Goal: Find specific page/section: Find specific page/section

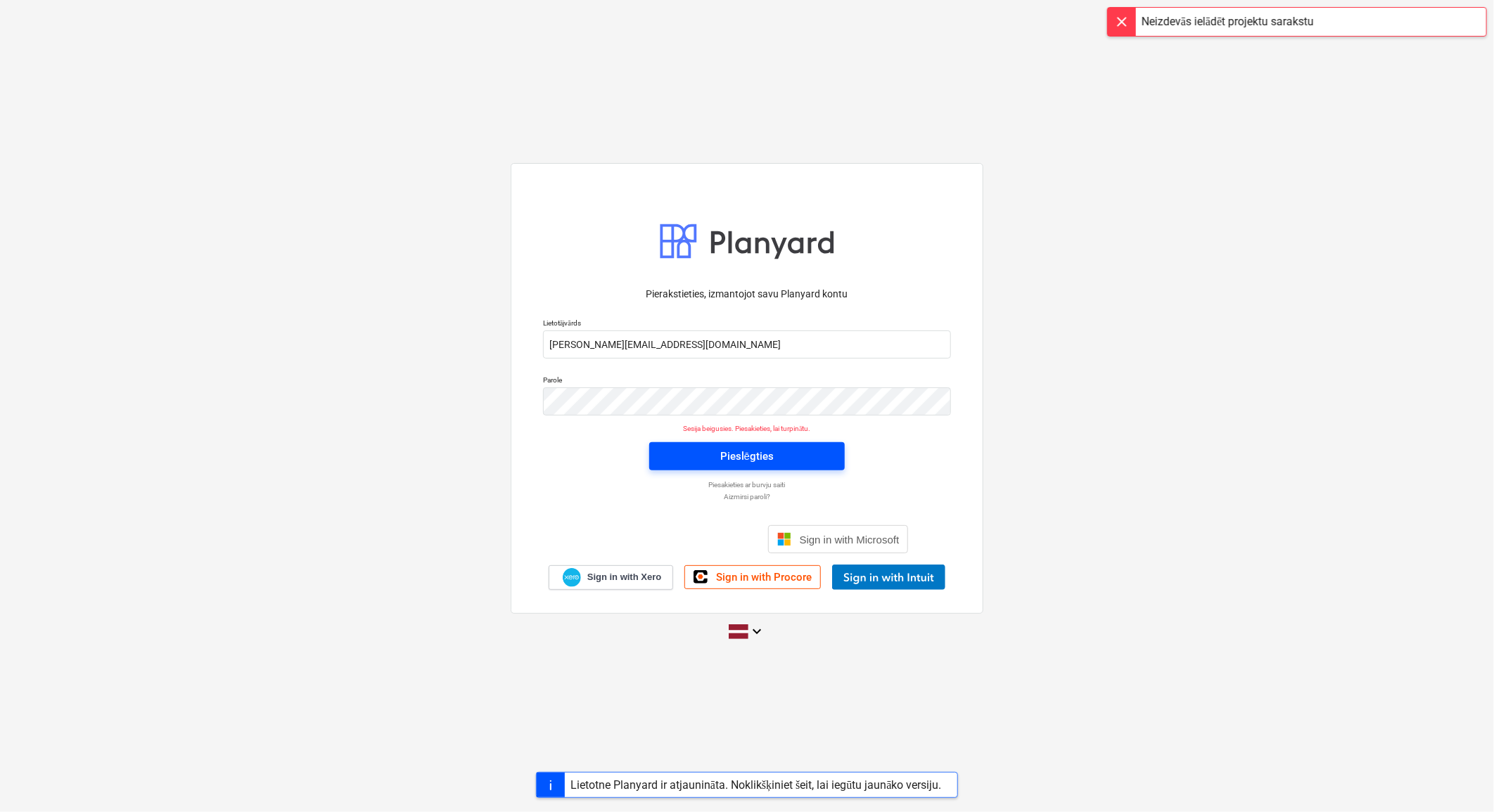
click at [729, 456] on div "Pieslēgties" at bounding box center [747, 456] width 53 height 18
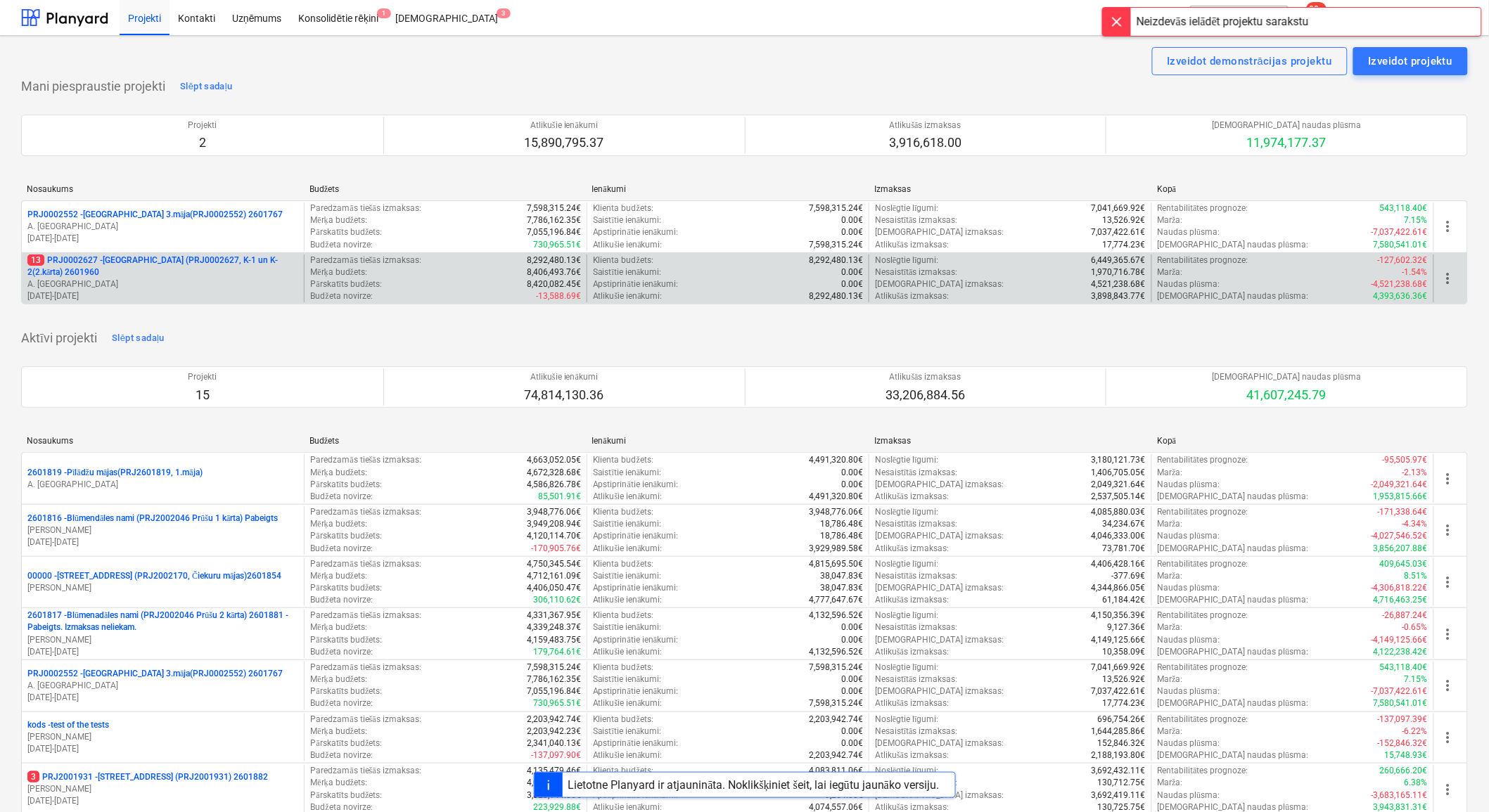
click at [106, 279] on p "A. [GEOGRAPHIC_DATA]" at bounding box center [163, 284] width 271 height 12
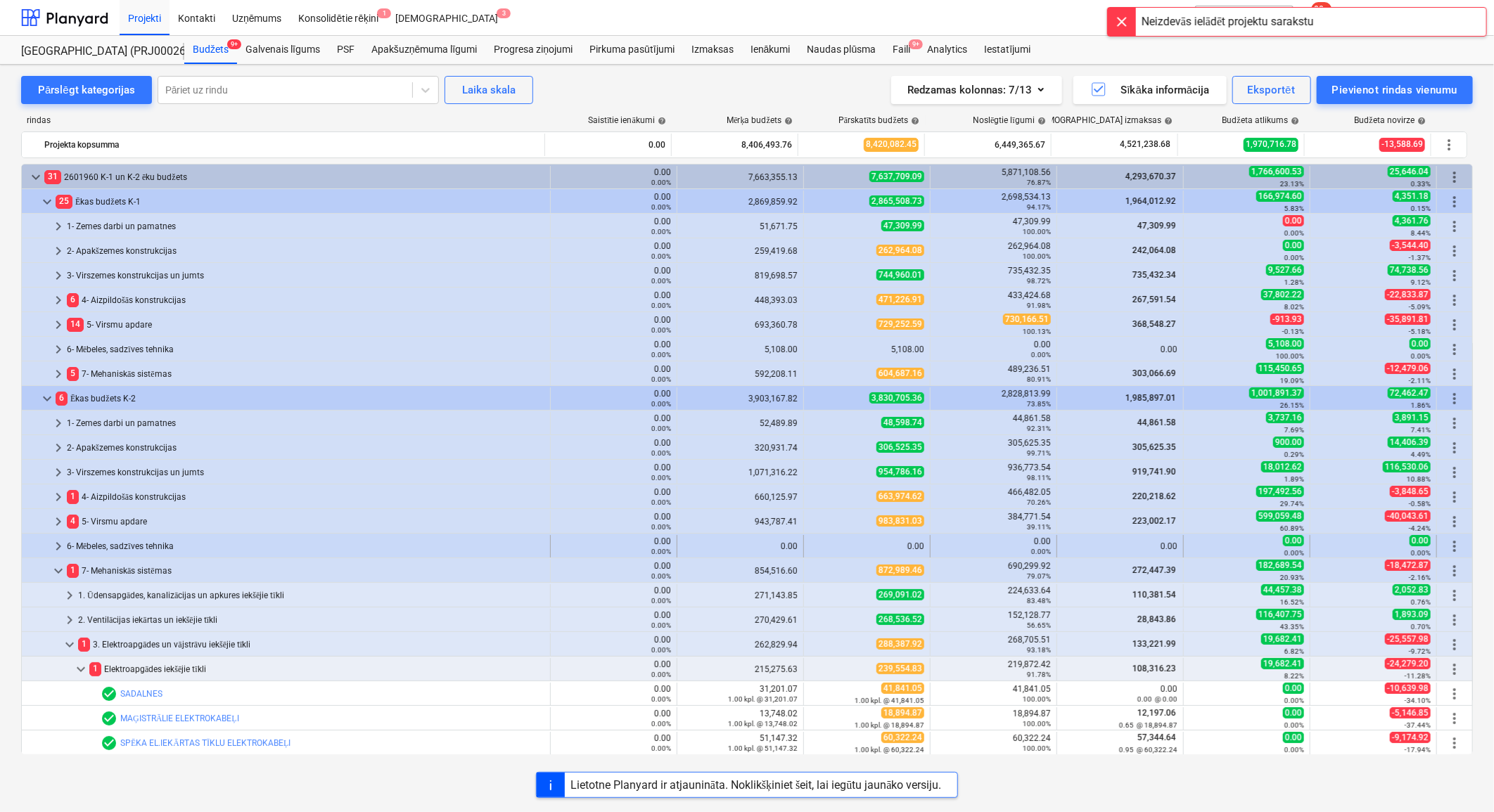
scroll to position [234, 0]
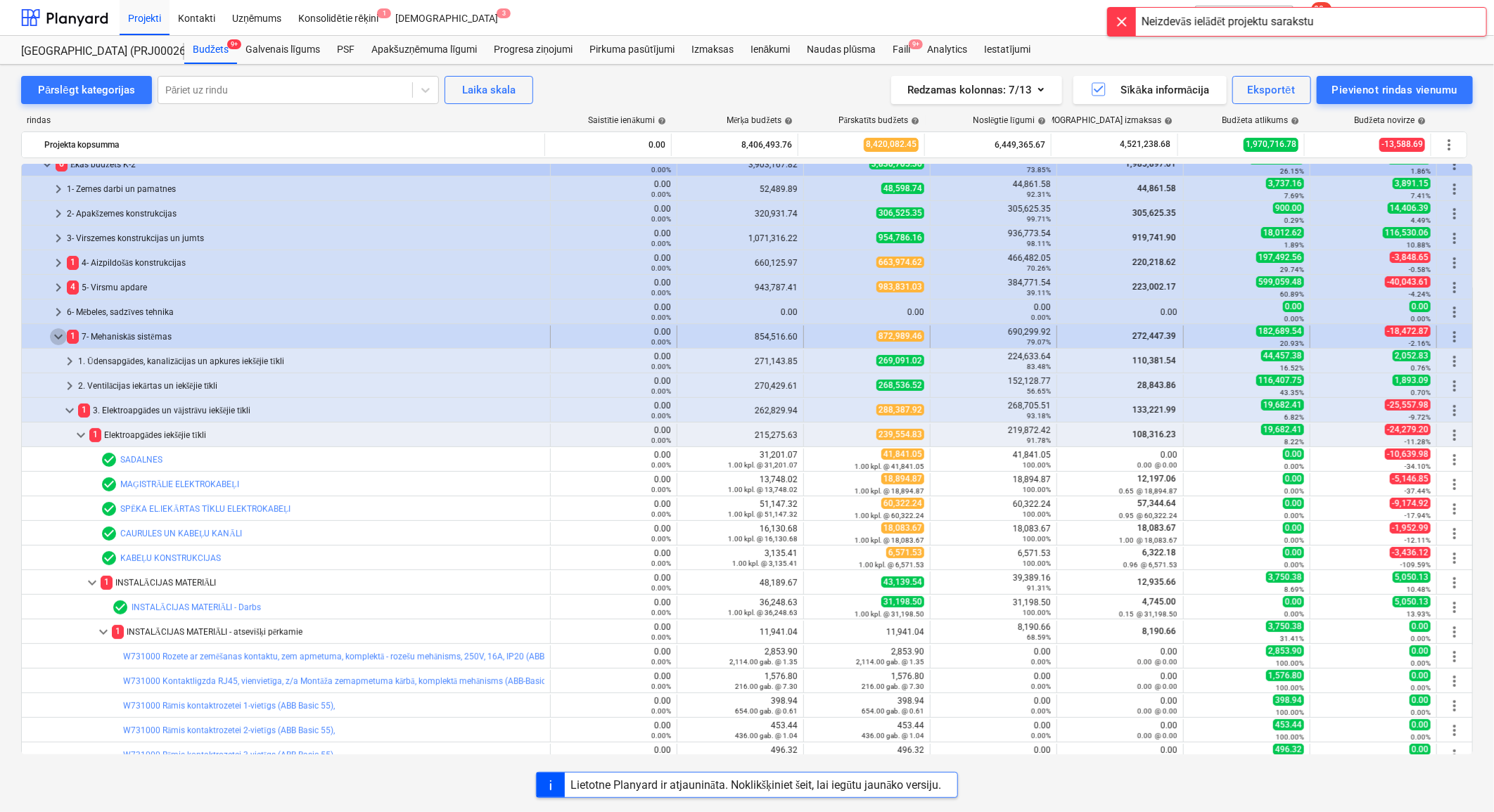
click at [55, 334] on span "keyboard_arrow_down" at bounding box center [58, 337] width 17 height 17
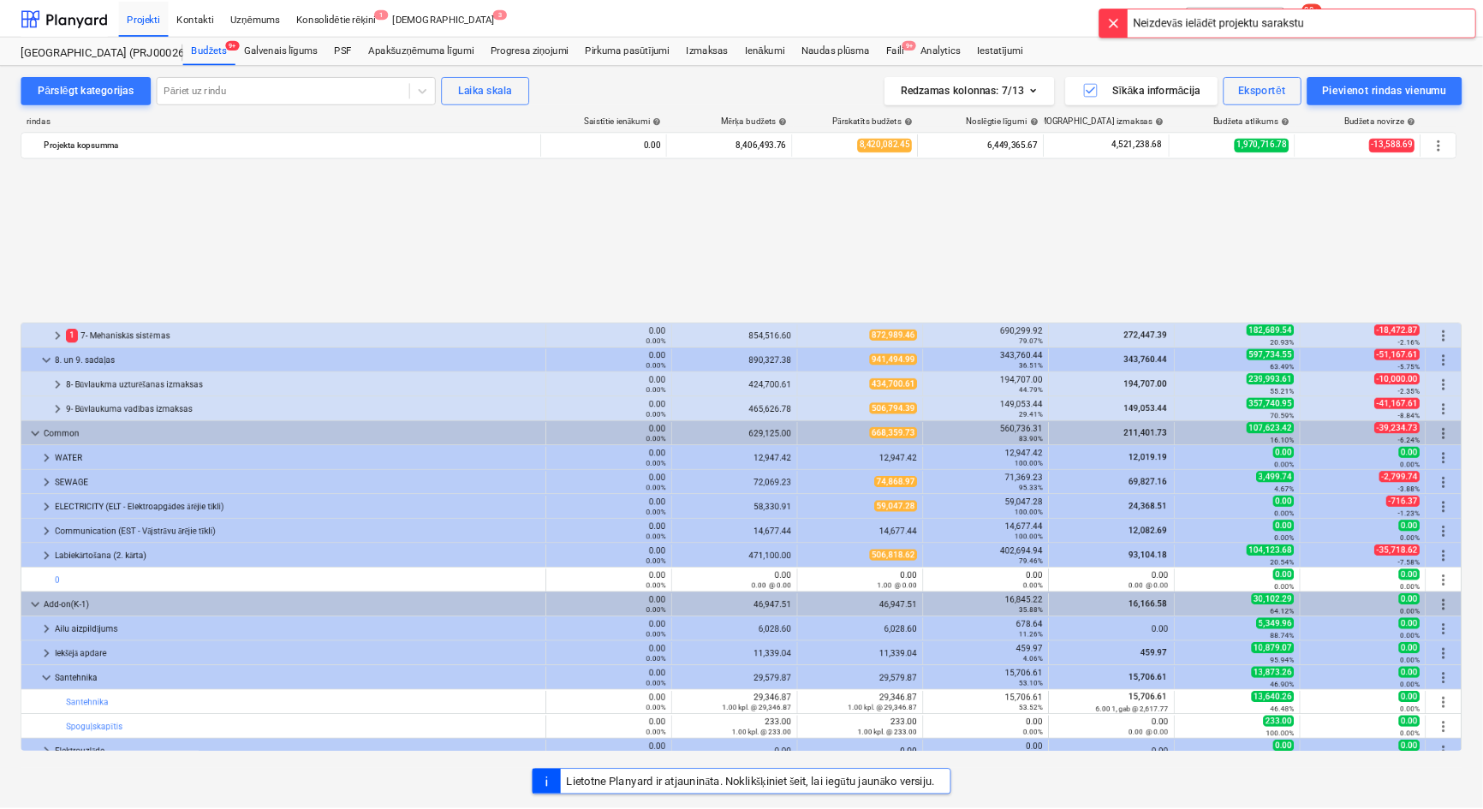
scroll to position [510, 0]
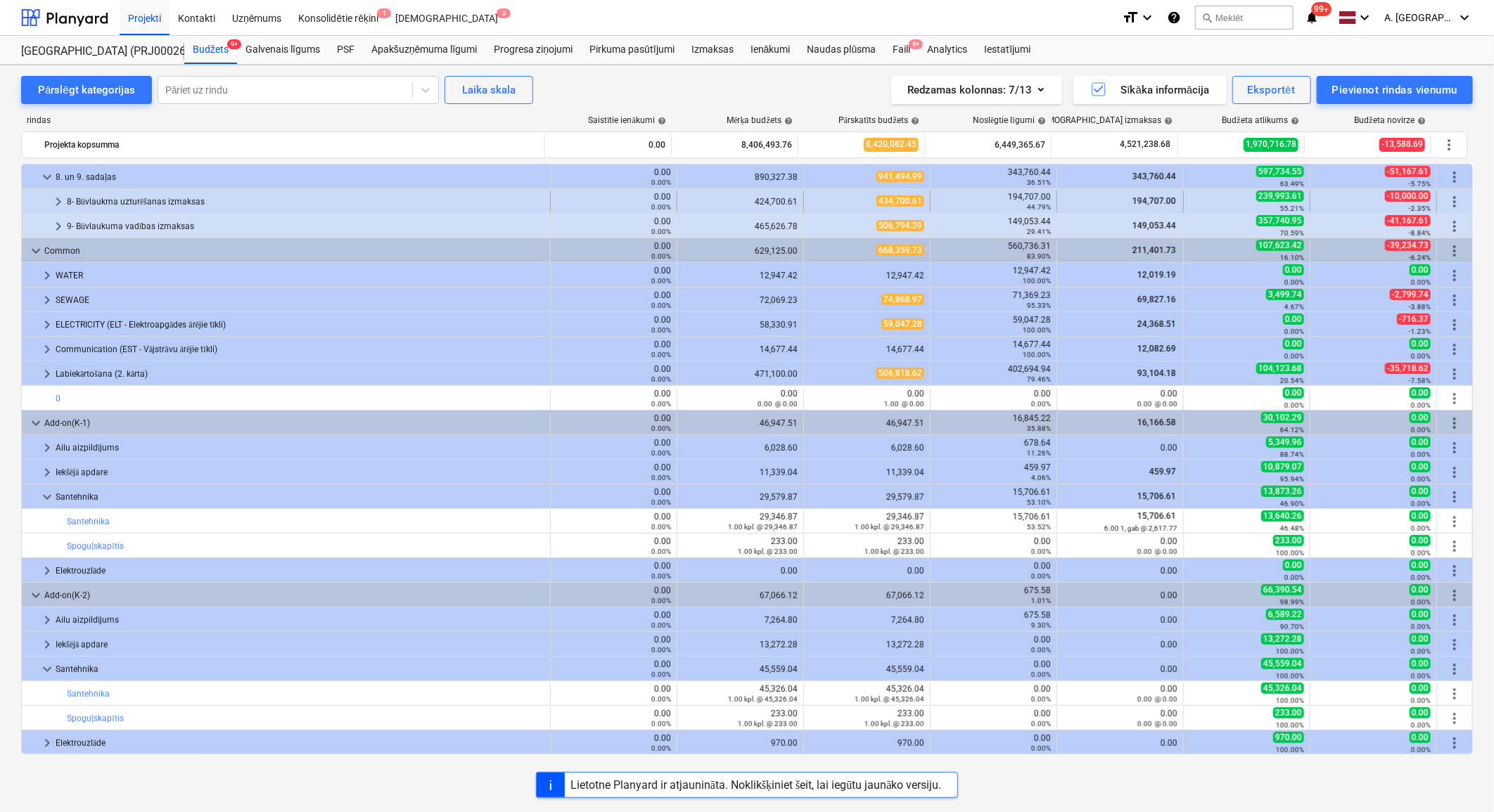
click at [130, 195] on div "8- Būvlaukma uzturēšanas izmaksas" at bounding box center [305, 201] width 477 height 22
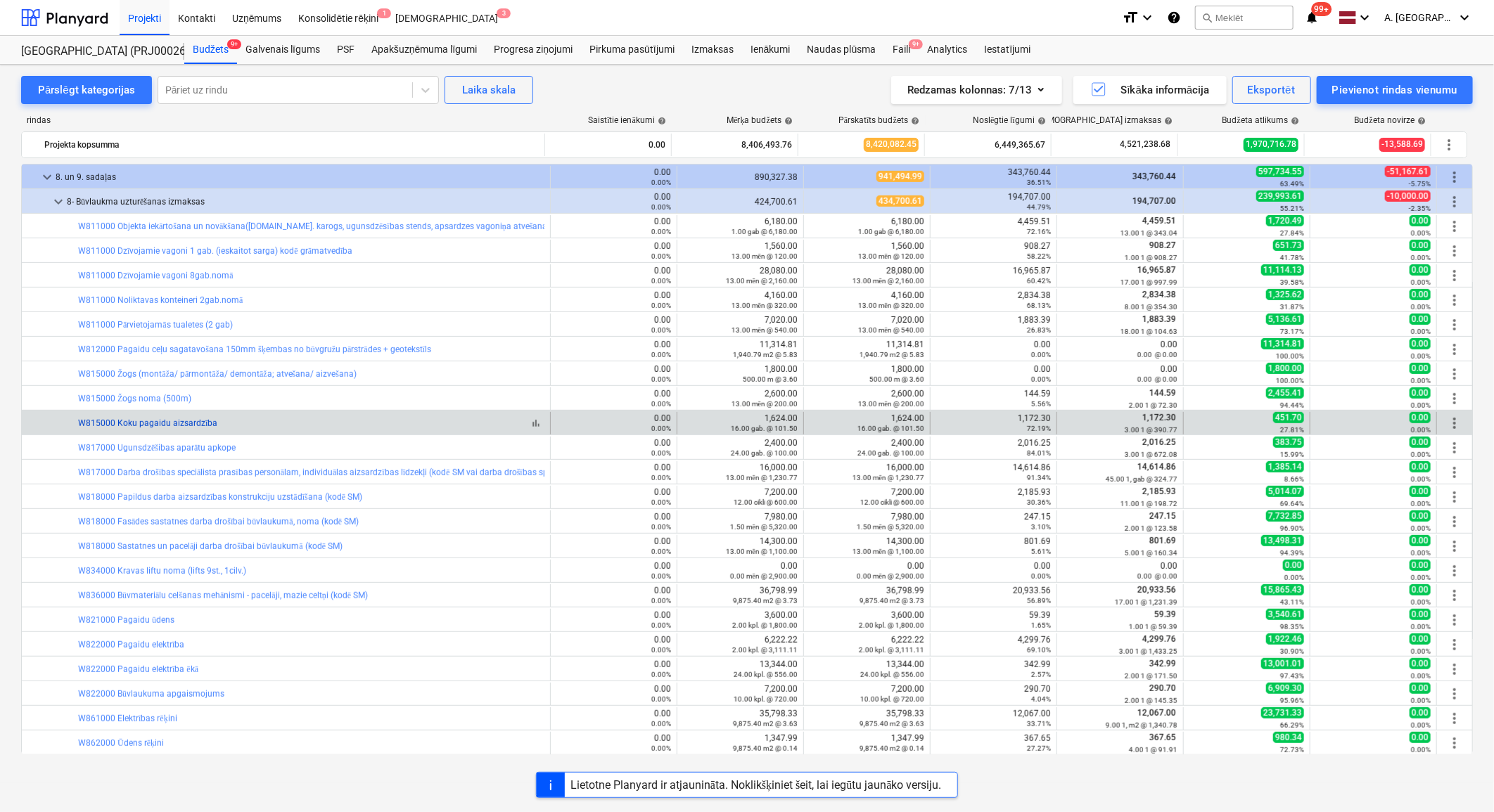
click at [165, 419] on link "W815000 Koku pagaidu aizsardzība" at bounding box center [148, 424] width 140 height 10
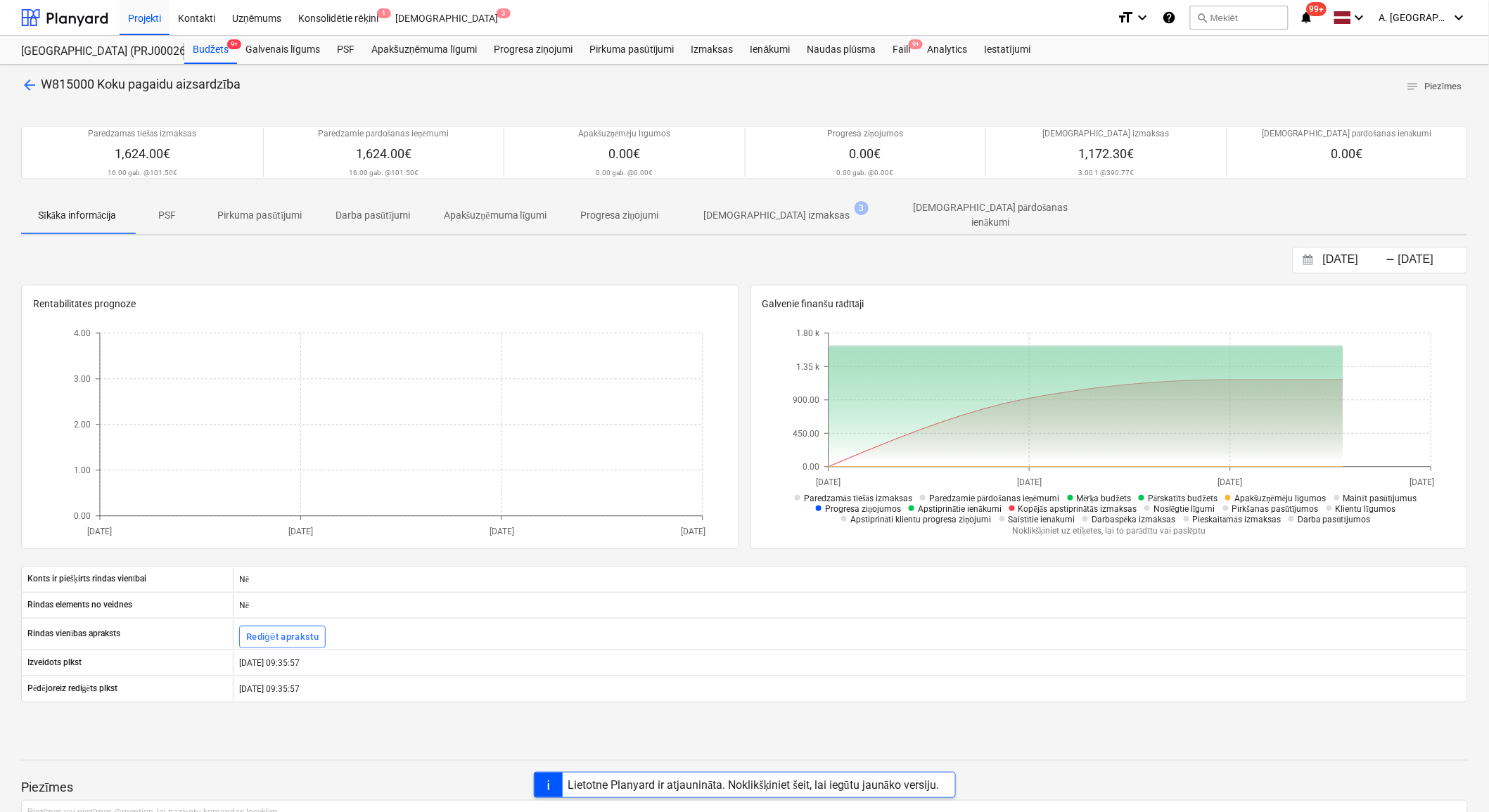
click at [771, 219] on p "[DEMOGRAPHIC_DATA] izmaksas" at bounding box center [777, 215] width 146 height 15
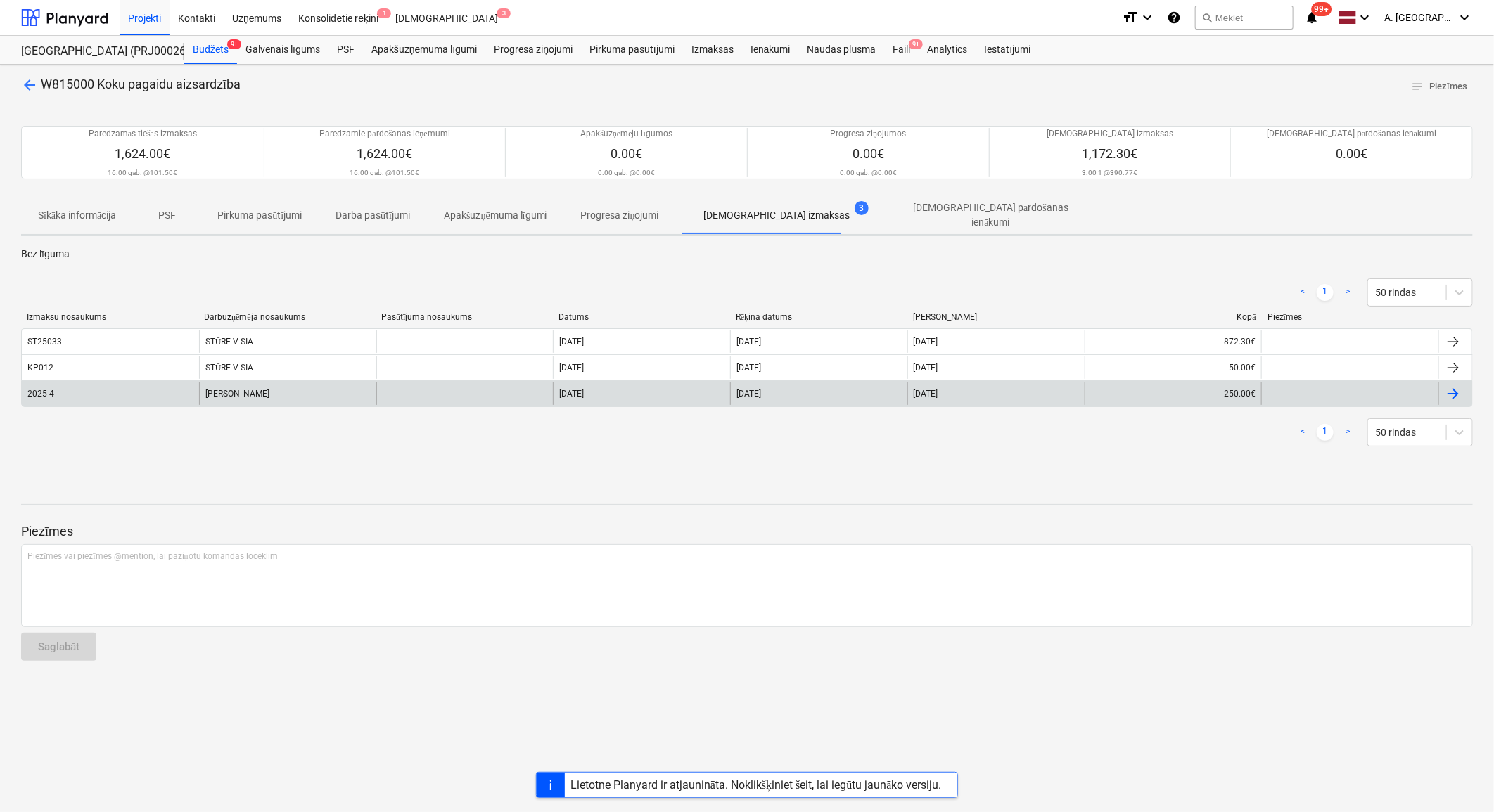
click at [257, 385] on div "[PERSON_NAME]" at bounding box center [287, 393] width 177 height 22
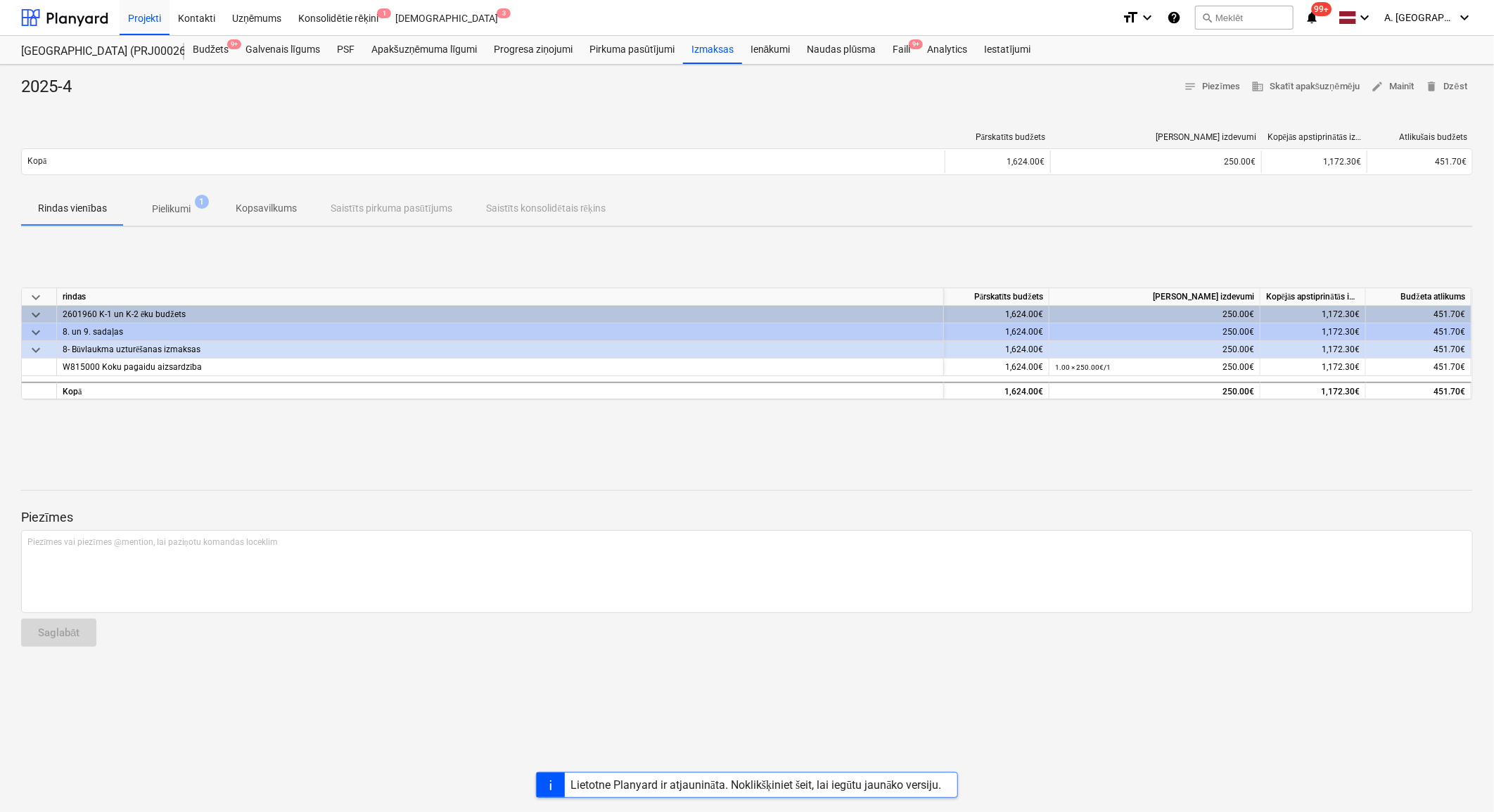
click at [187, 200] on span "Pielikumi 1" at bounding box center [172, 209] width 95 height 25
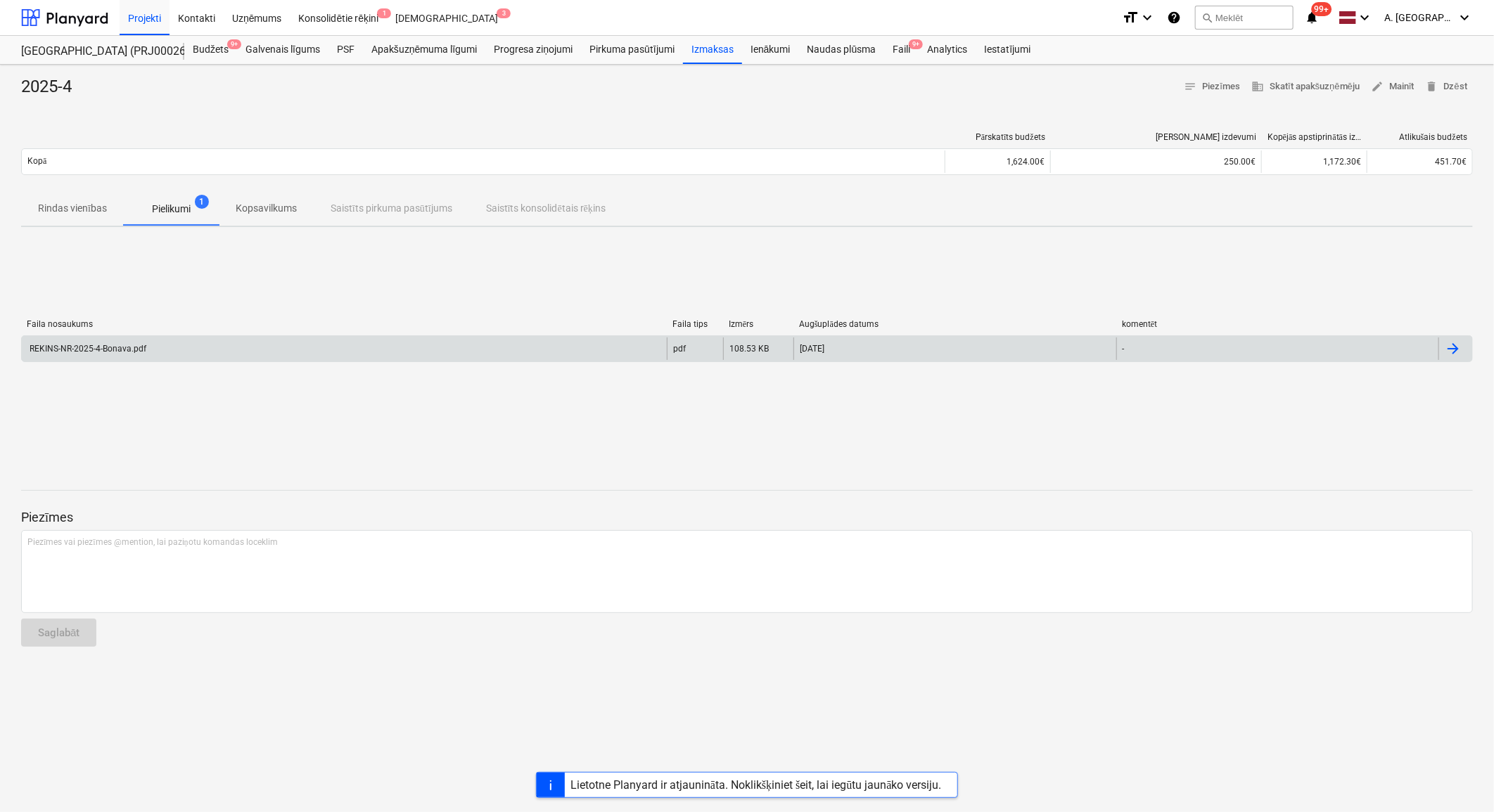
click at [186, 346] on div "REKINS-NR-2025-4-Bonava.pdf" at bounding box center [344, 348] width 645 height 22
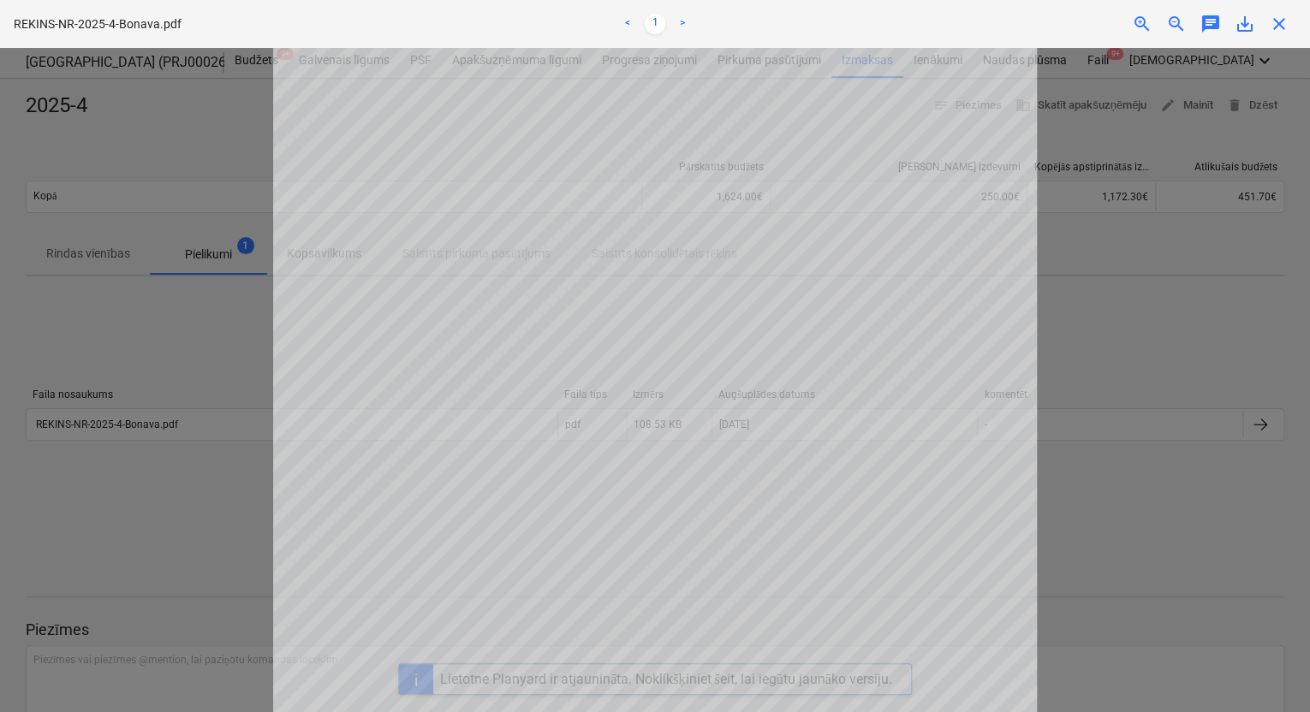
click at [1286, 25] on div "Pārāk daudz pieprasījumu, vēlāk mēģiniet vēlreiz" at bounding box center [1070, 18] width 462 height 36
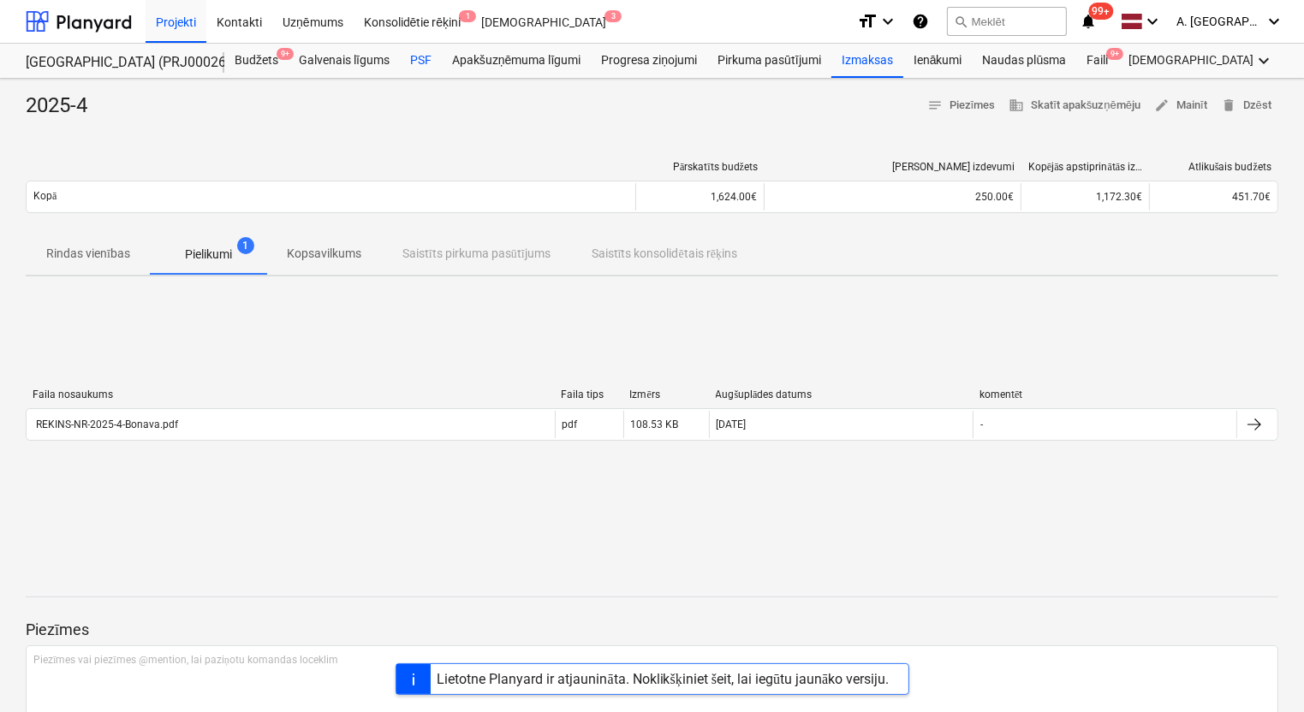
click at [428, 58] on div "PSF" at bounding box center [421, 61] width 42 height 34
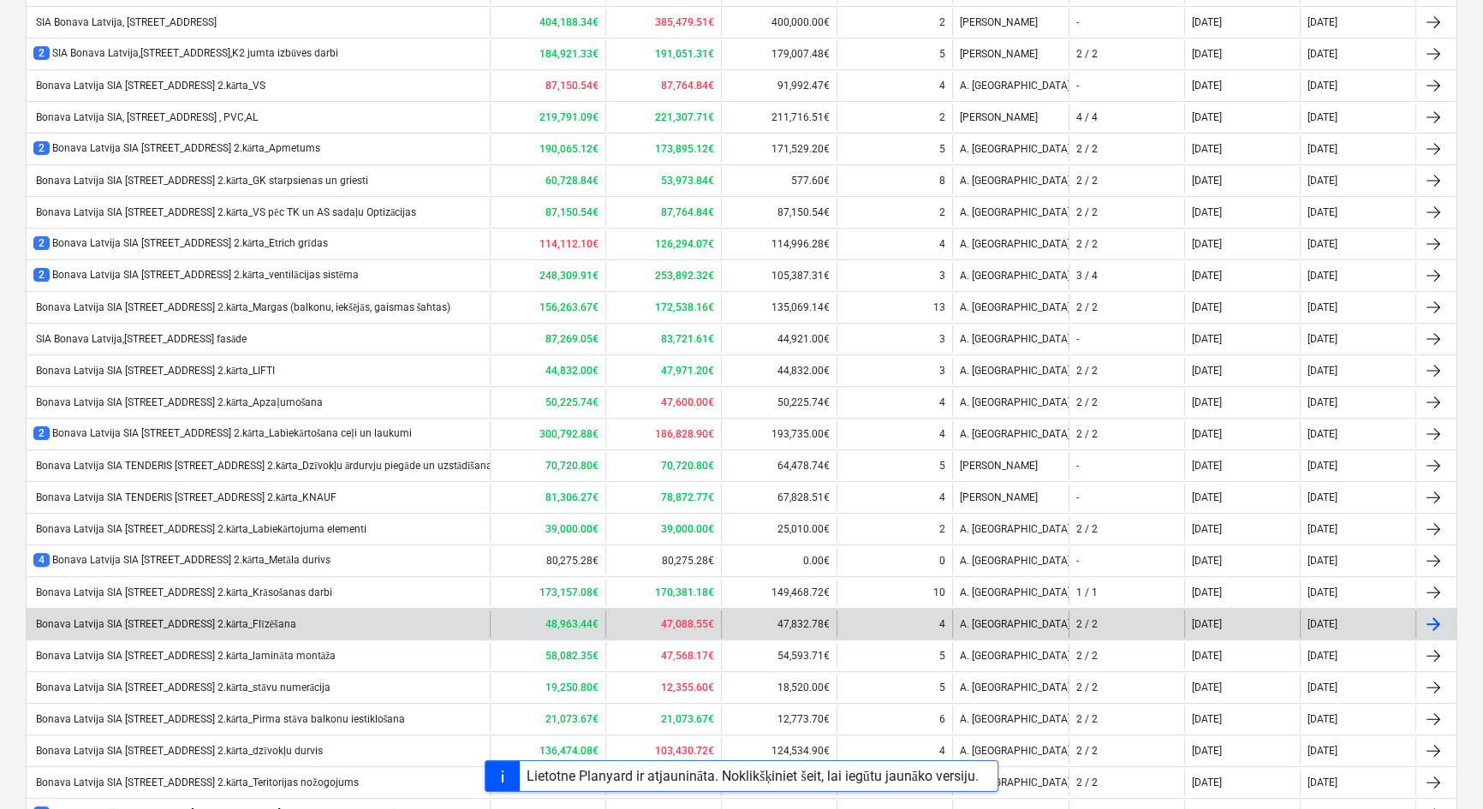
scroll to position [701, 0]
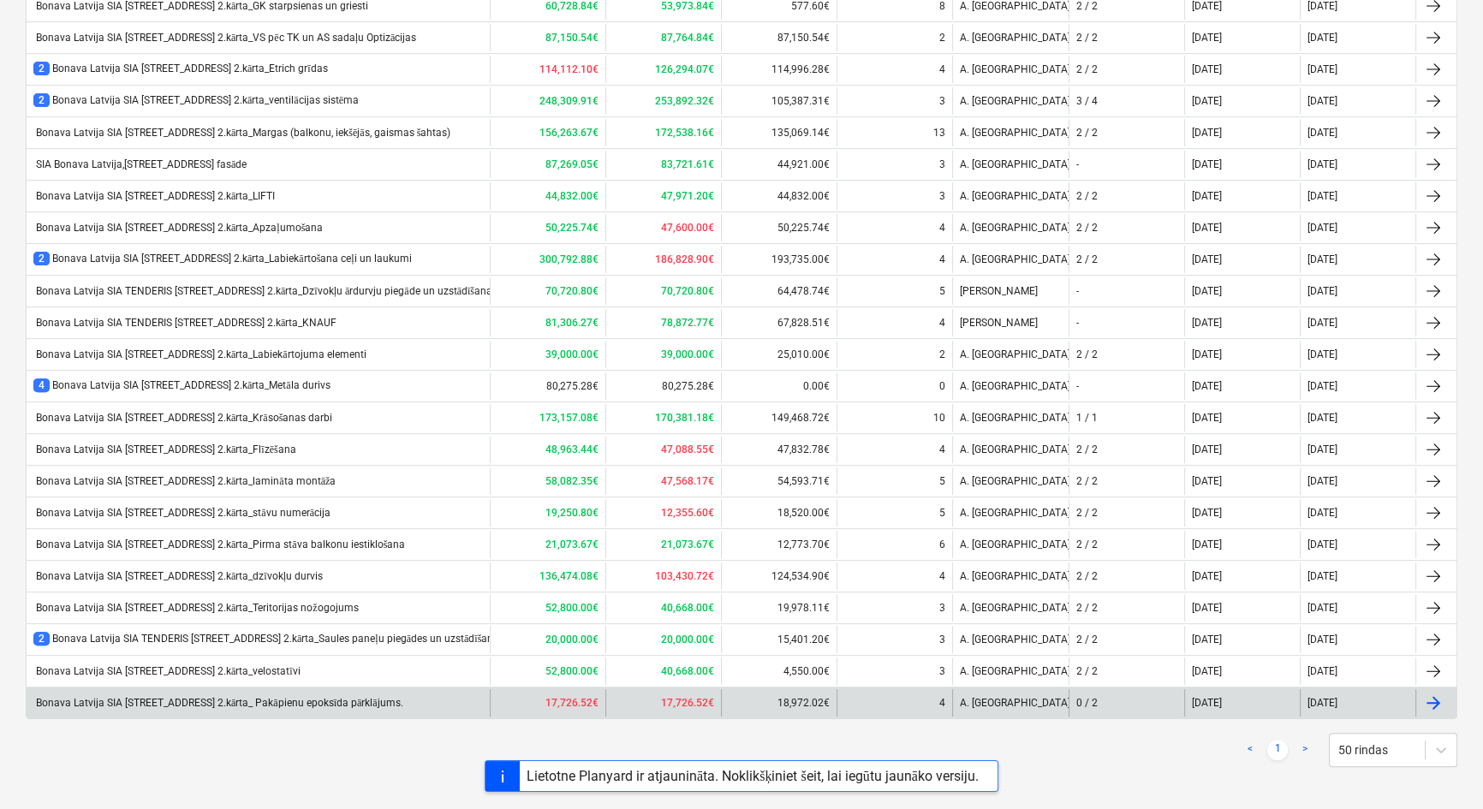
click at [289, 690] on div "Bonava Latvija SIA [STREET_ADDRESS] 2.kārta_ Pakāpienu epoksīda pārklājums." at bounding box center [258, 702] width 463 height 27
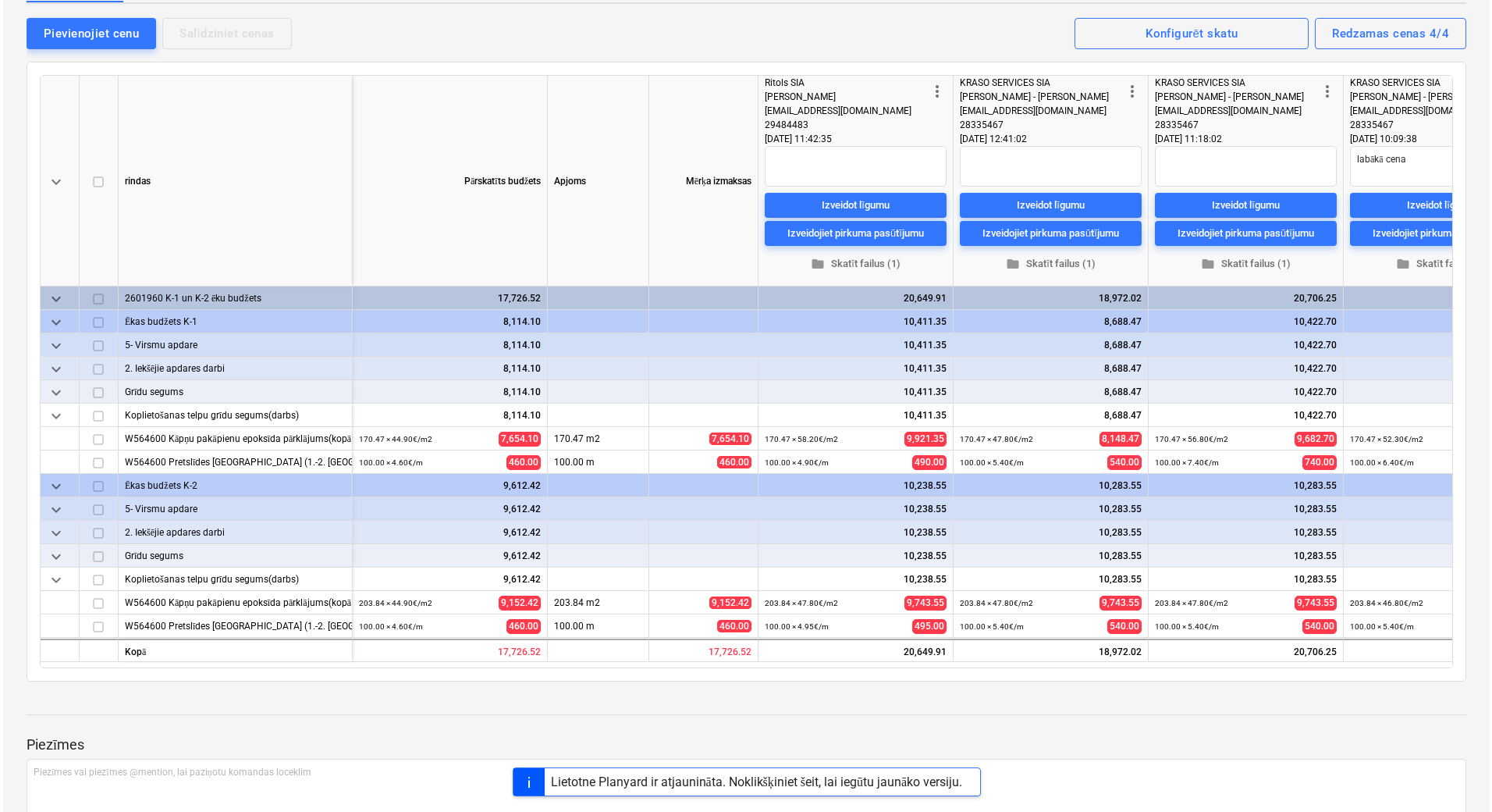
scroll to position [0, 87]
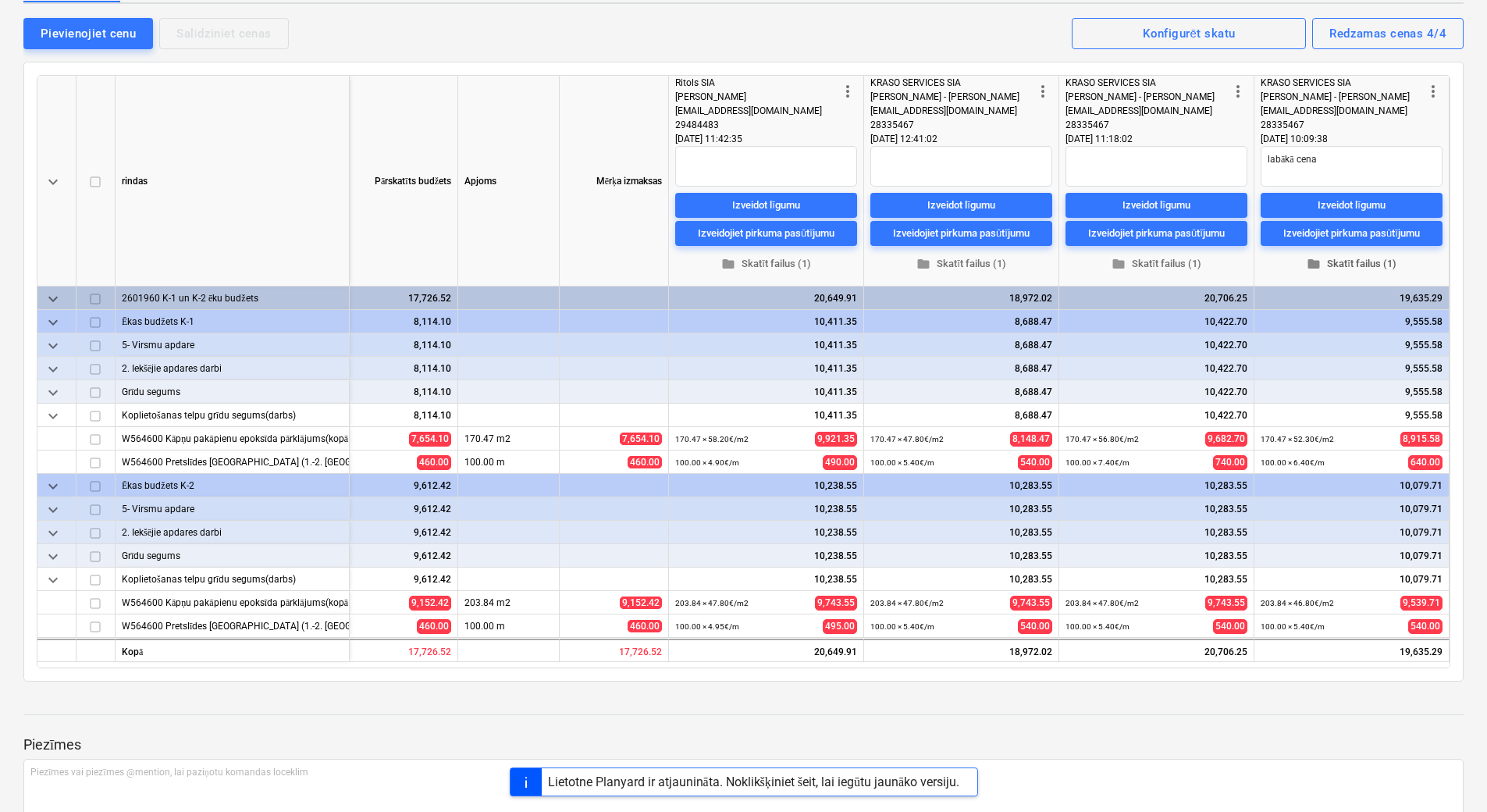
click at [1359, 258] on span "folder Skatīt failus (1)" at bounding box center [1352, 264] width 170 height 18
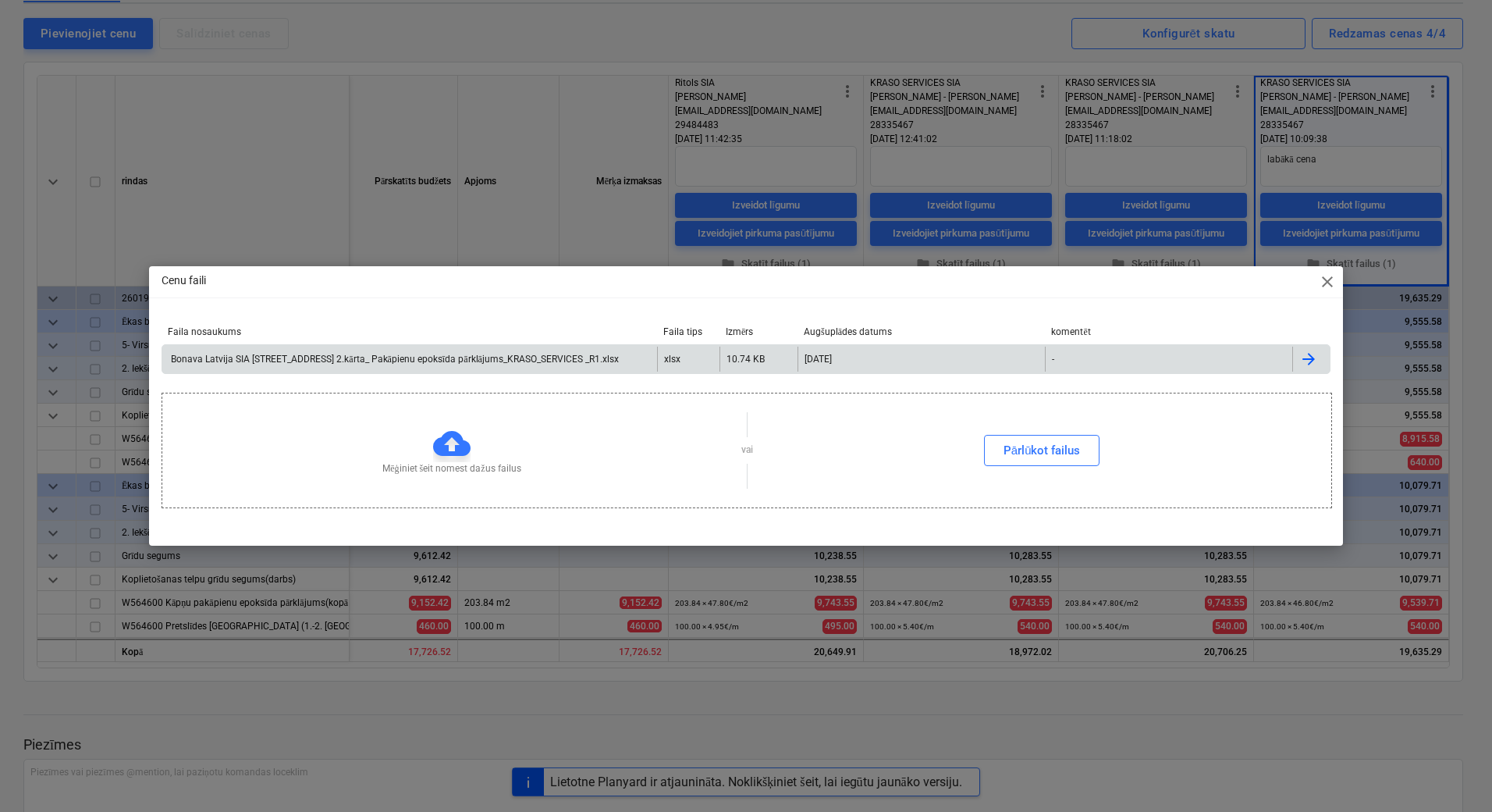
click at [406, 357] on div "Bonava Latvija SIA [STREET_ADDRESS] 2.kārta_ Pakāpienu epoksīda pārklājums_KRAS…" at bounding box center [394, 359] width 450 height 12
type textarea "x"
